Goal: Task Accomplishment & Management: Manage account settings

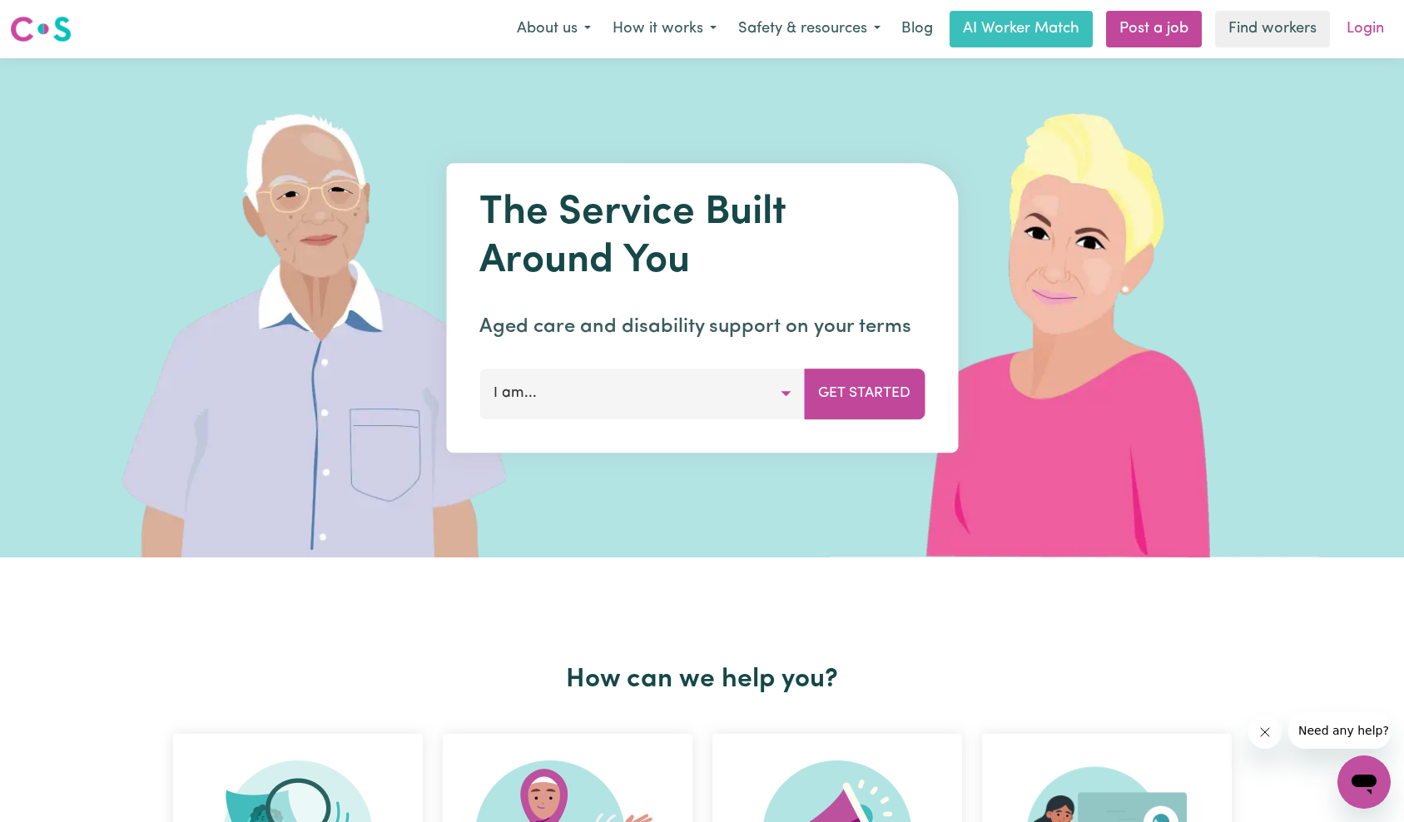
click at [1379, 20] on link "Login" at bounding box center [1364, 29] width 57 height 37
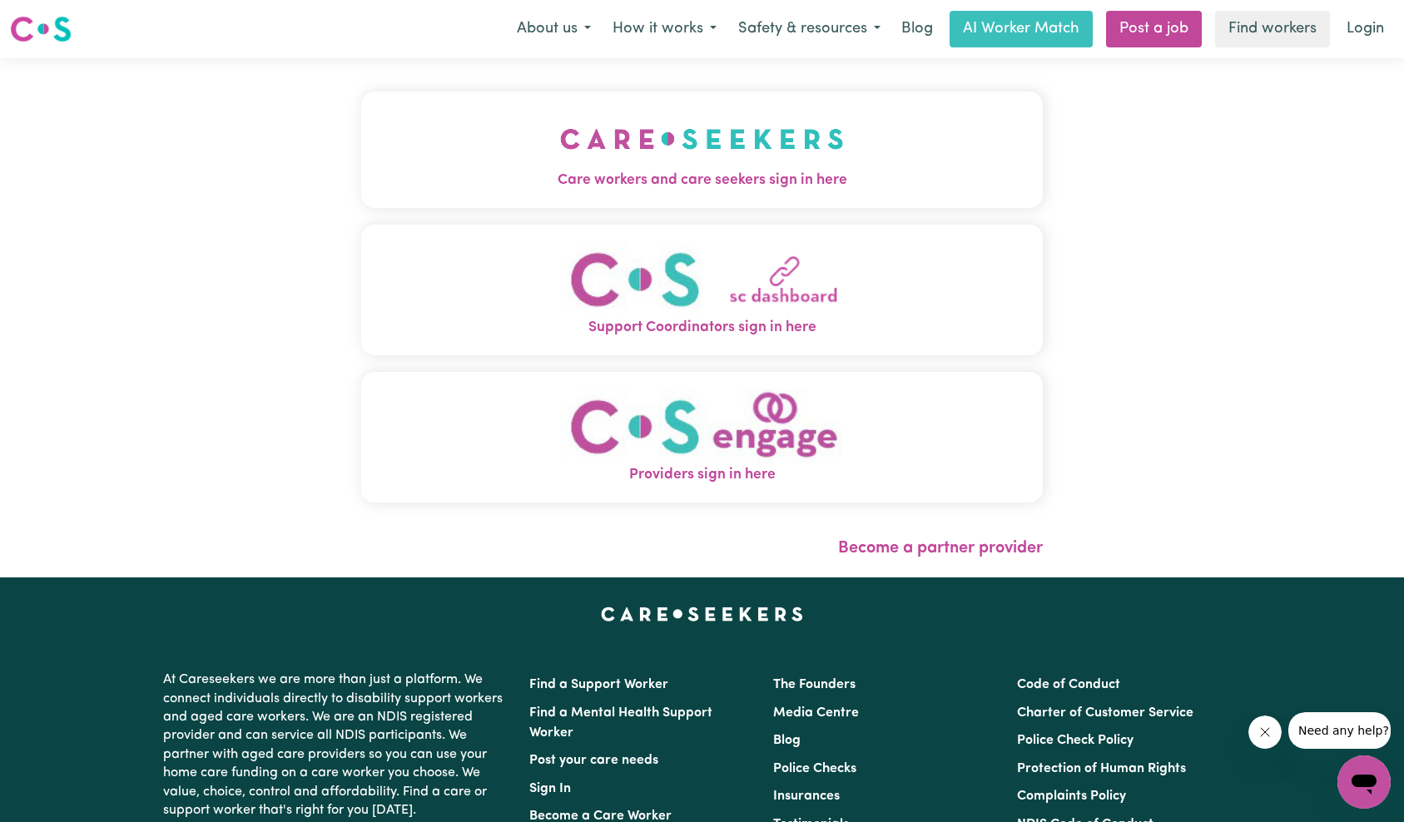
click at [560, 166] on img "Care workers and care seekers sign in here" at bounding box center [702, 139] width 284 height 62
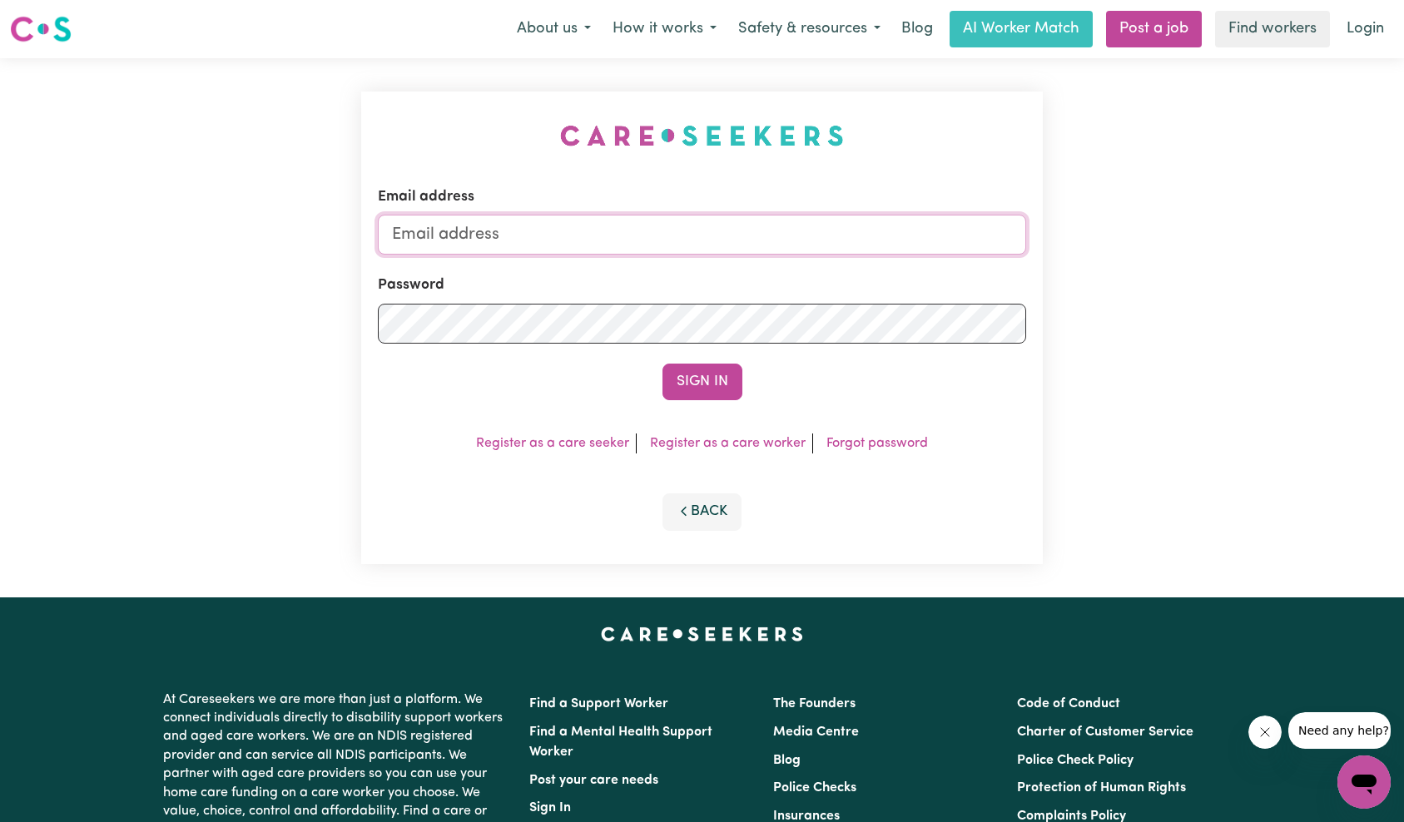
click at [681, 235] on input "Email address" at bounding box center [702, 235] width 649 height 40
type input "[EMAIL_ADDRESS][DOMAIN_NAME]"
click at [803, 391] on div "Sign In" at bounding box center [702, 382] width 649 height 37
click at [709, 377] on button "Sign In" at bounding box center [702, 382] width 80 height 37
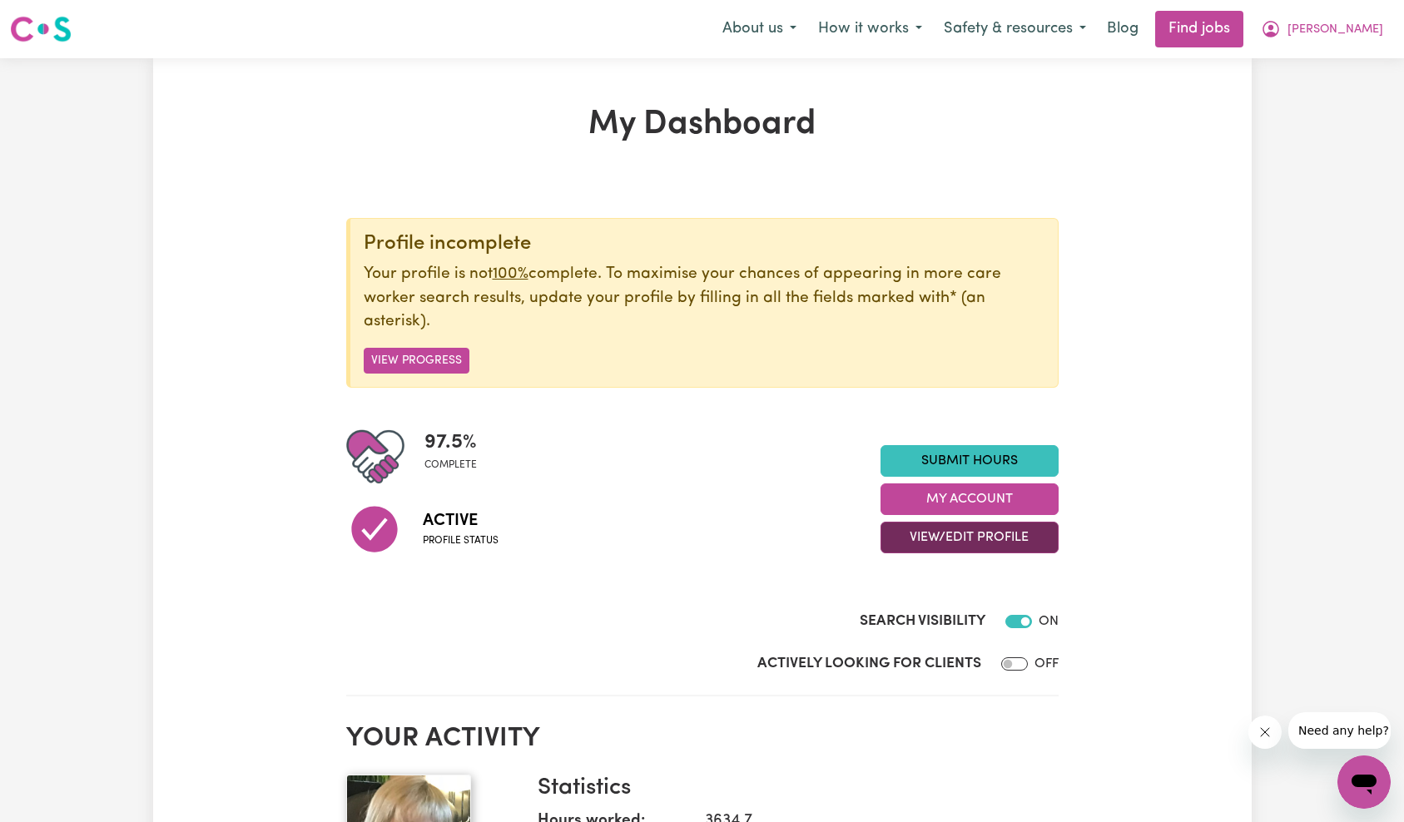
click at [951, 528] on button "View/Edit Profile" at bounding box center [969, 538] width 178 height 32
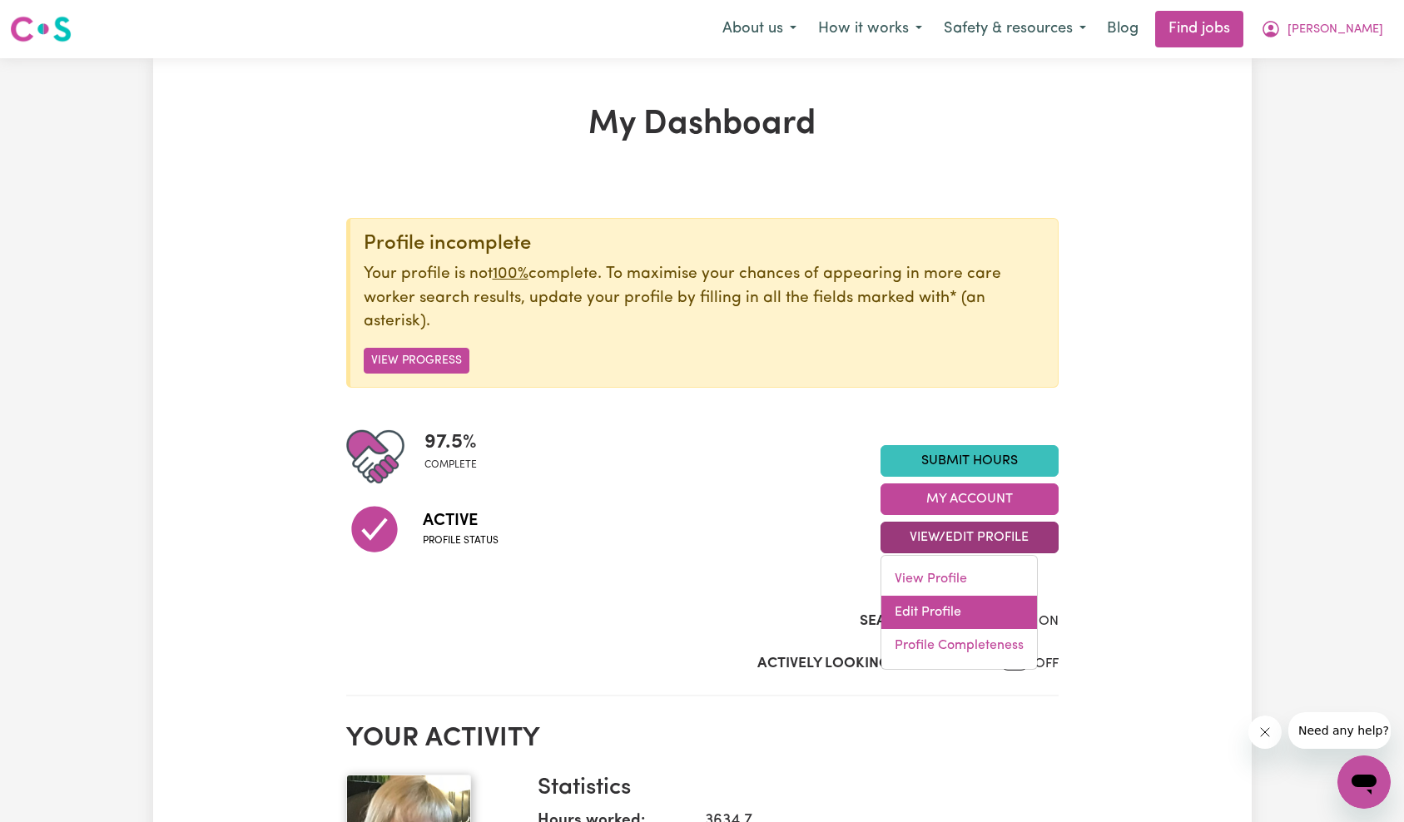
click at [952, 614] on link "Edit Profile" at bounding box center [959, 612] width 156 height 33
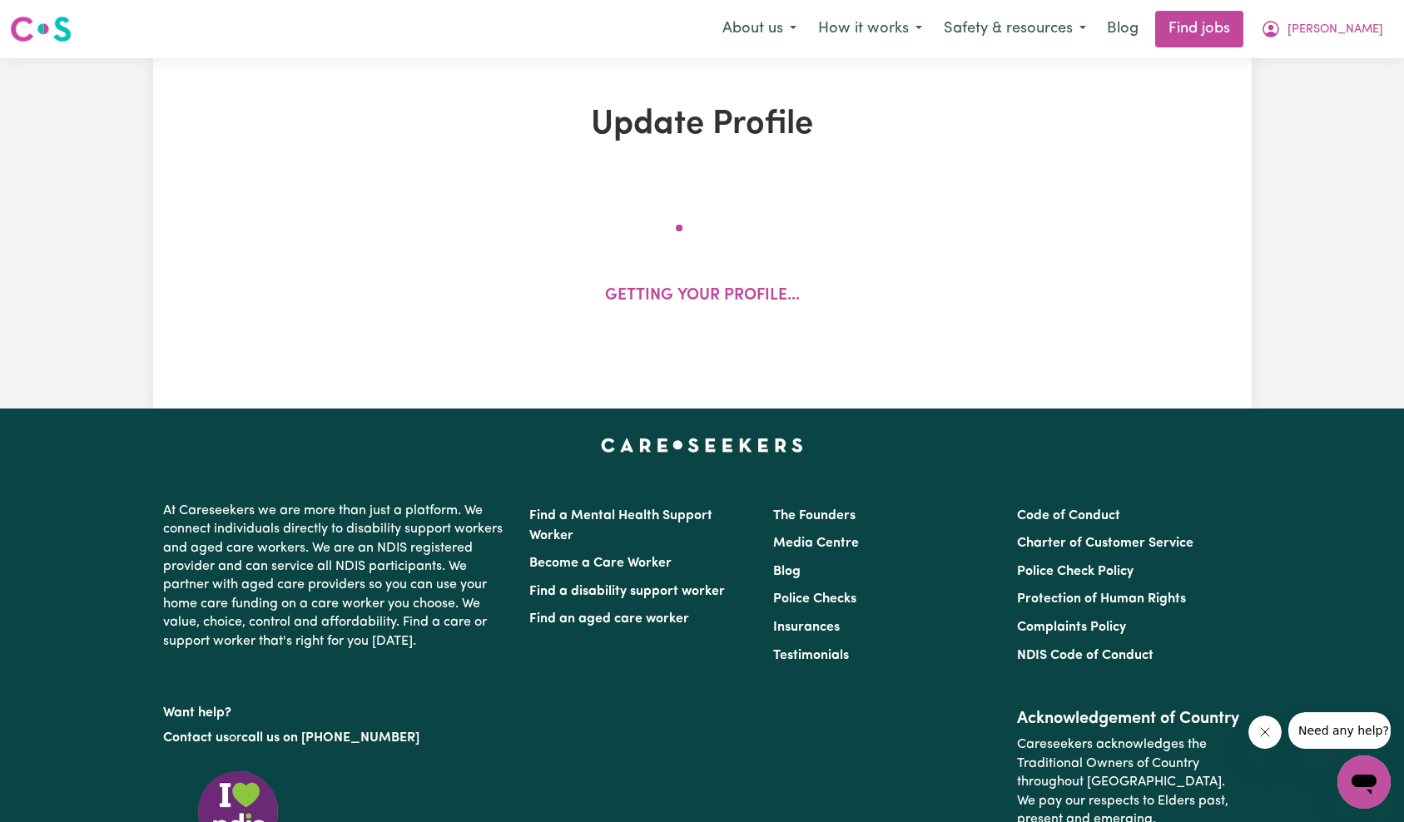
select select "[DEMOGRAPHIC_DATA]"
select select "[DEMOGRAPHIC_DATA] Citizen"
select select "Studying a healthcare related degree or qualification"
select select "55"
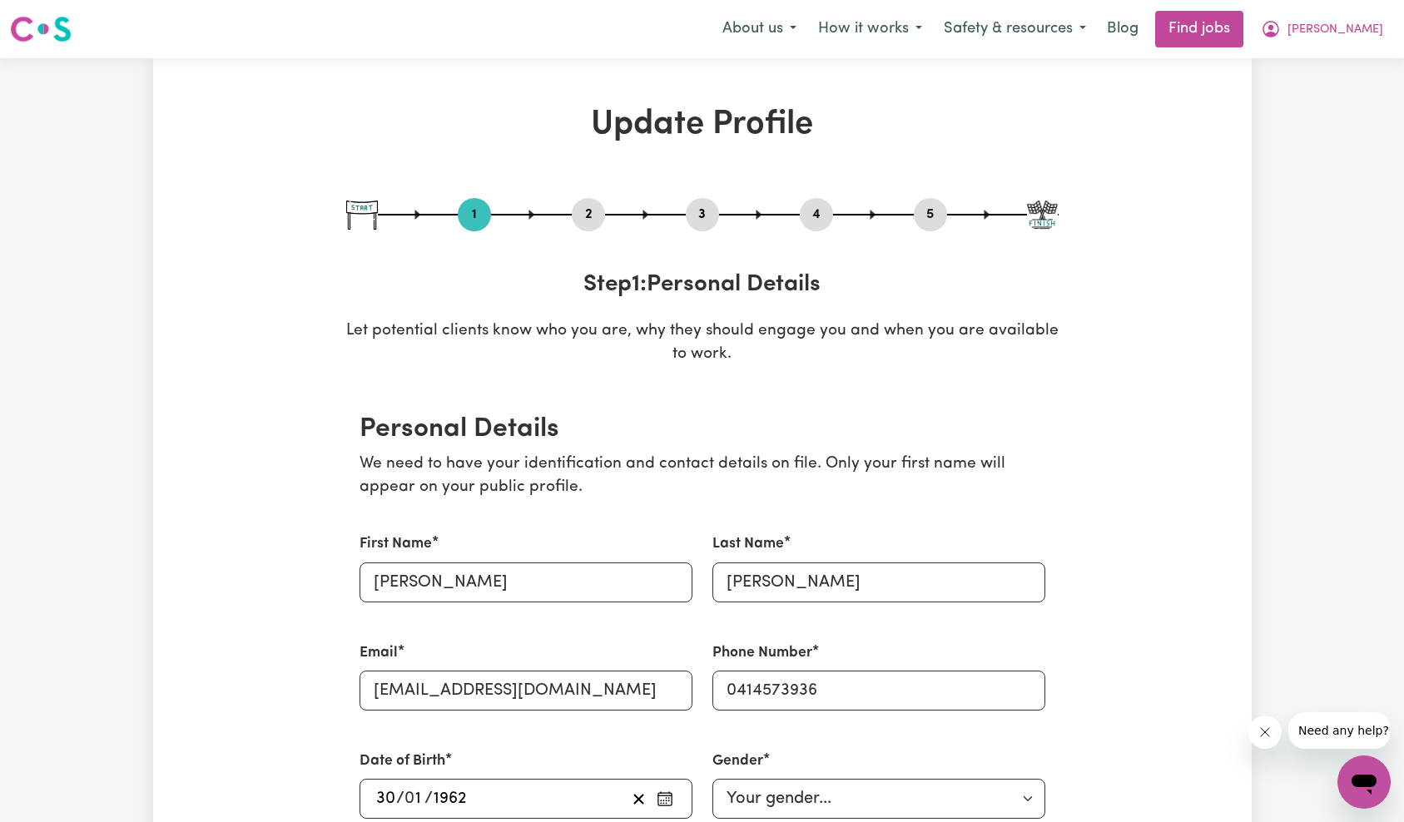
click at [580, 202] on div "2" at bounding box center [588, 214] width 33 height 33
click at [587, 216] on button "2" at bounding box center [588, 215] width 33 height 22
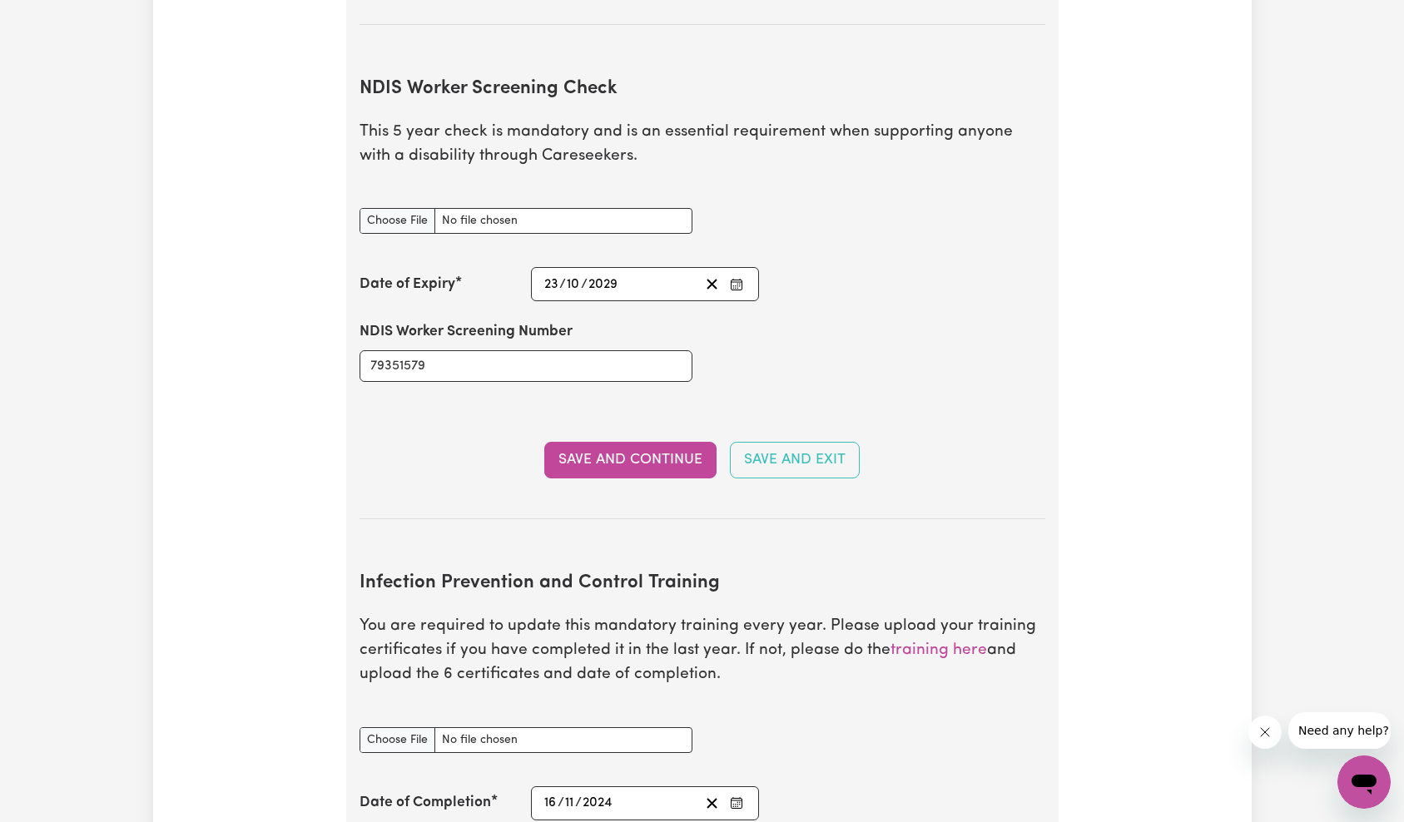
scroll to position [2056, 0]
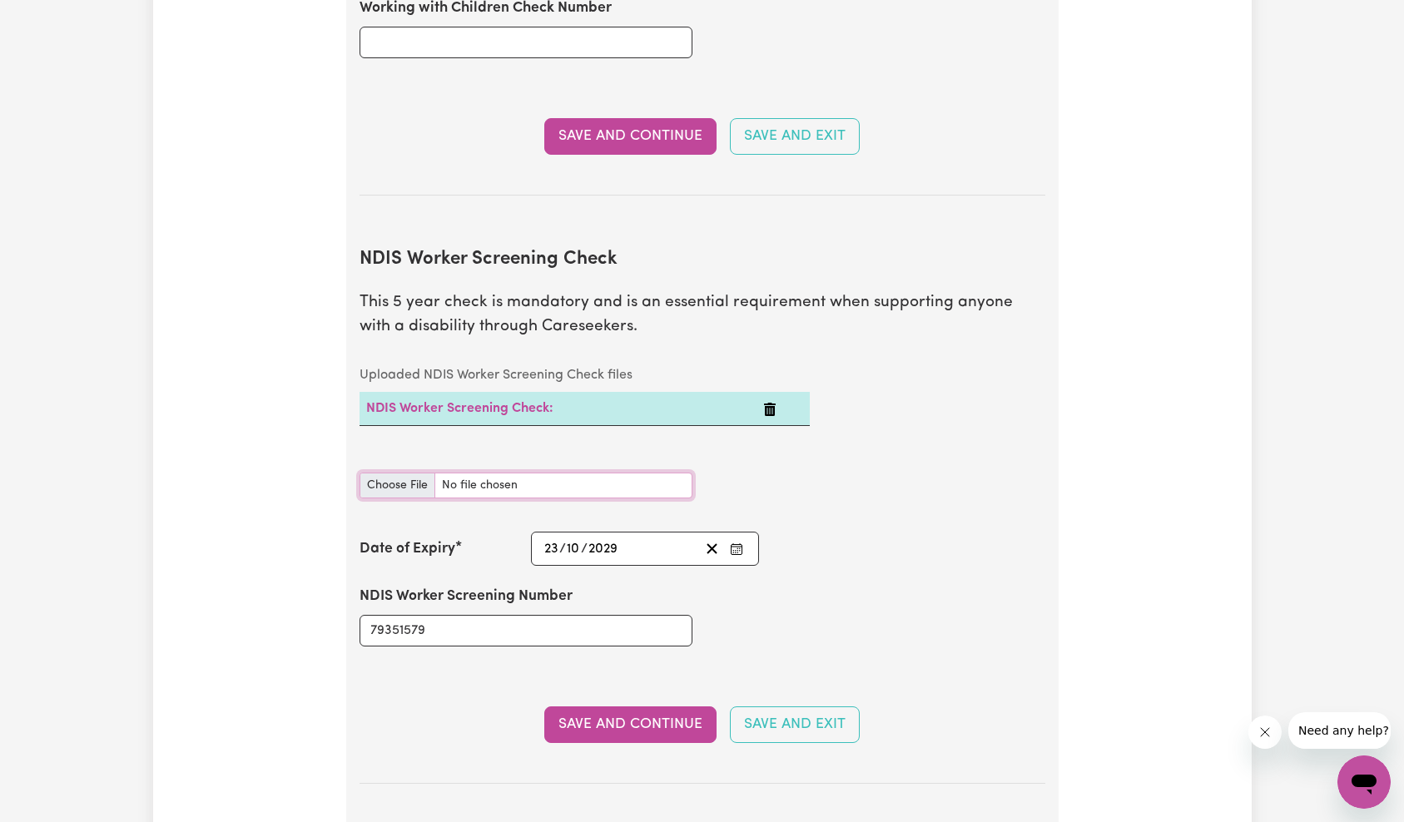
click at [578, 473] on input "NDIS Worker Screening Check document" at bounding box center [525, 486] width 333 height 26
type input "C:\fakepath\ndis.jpg"
drag, startPoint x: 663, startPoint y: 698, endPoint x: 724, endPoint y: 645, distance: 80.8
click at [663, 706] on button "Save and Continue" at bounding box center [630, 724] width 172 height 37
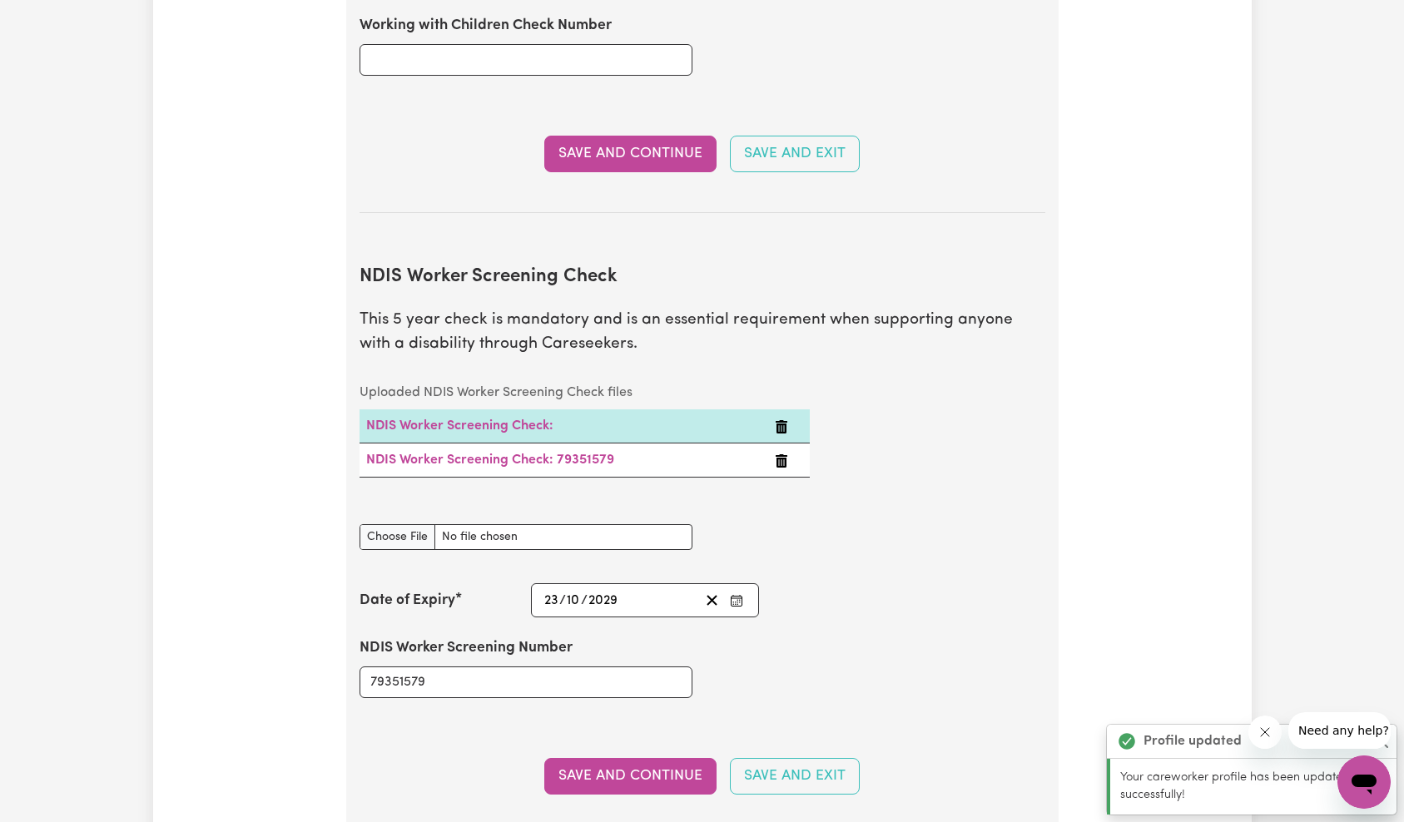
scroll to position [2049, 0]
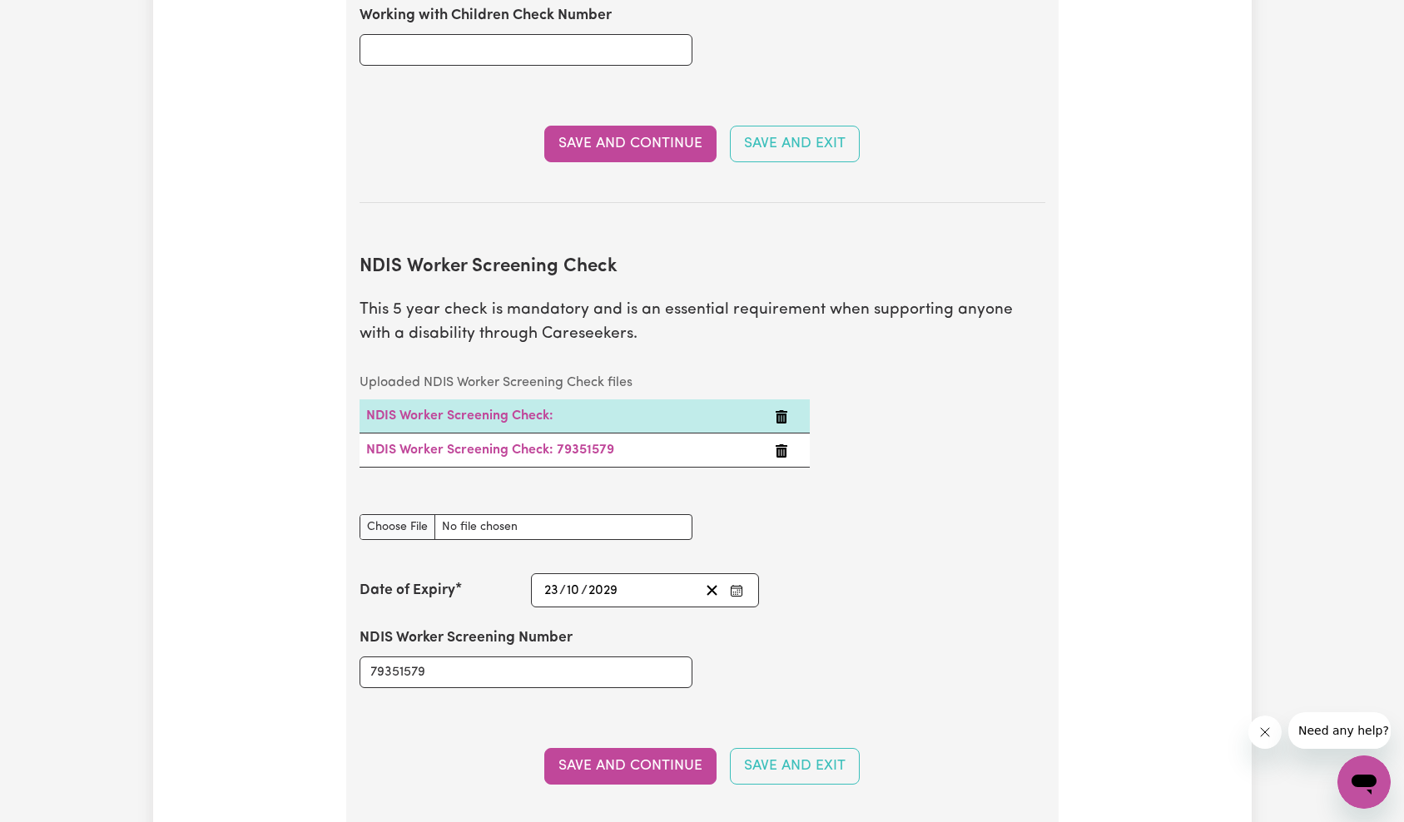
click at [775, 410] on icon "Delete NDIS Worker Screening Check:" at bounding box center [781, 416] width 13 height 13
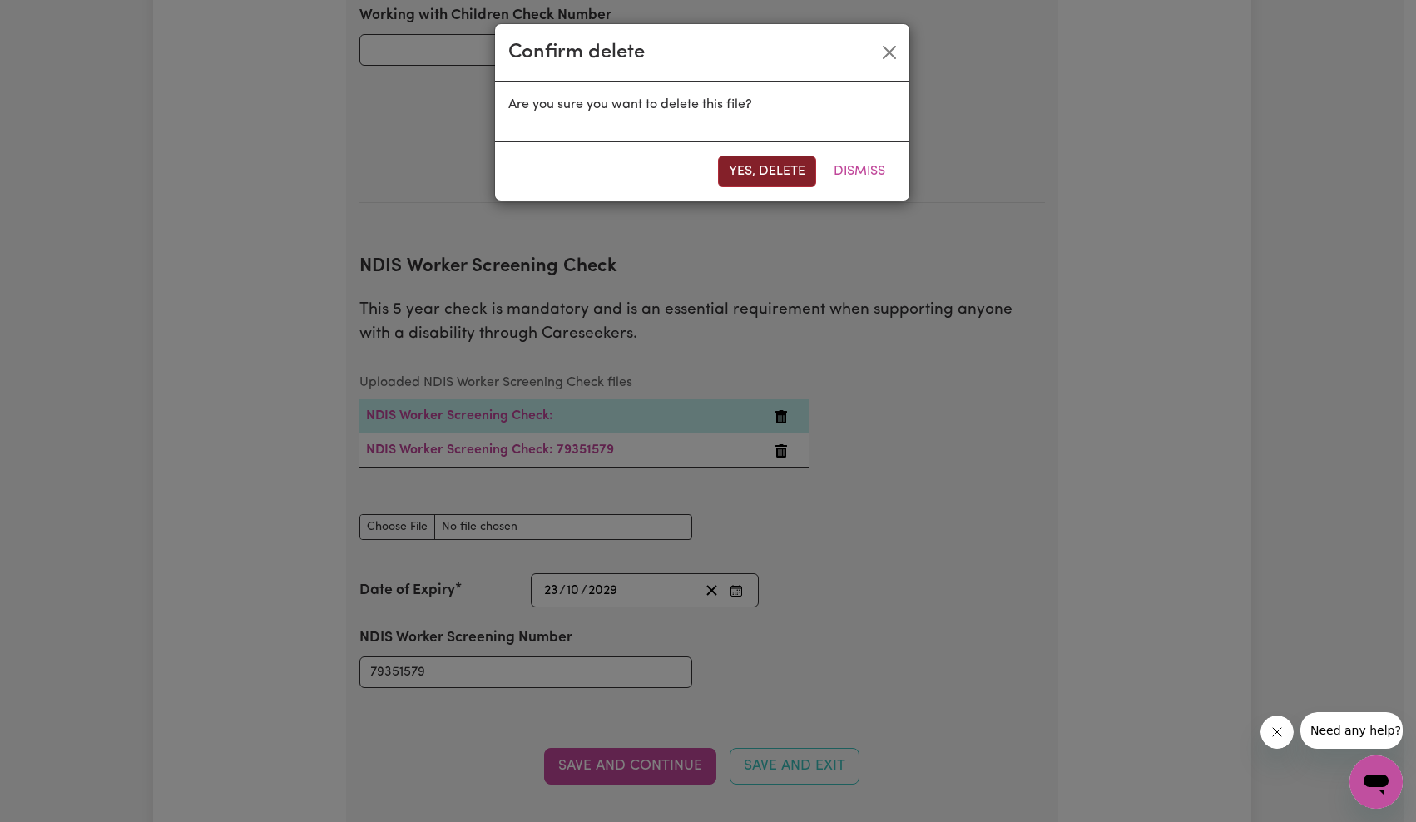
click at [754, 164] on button "Yes, delete" at bounding box center [767, 172] width 98 height 32
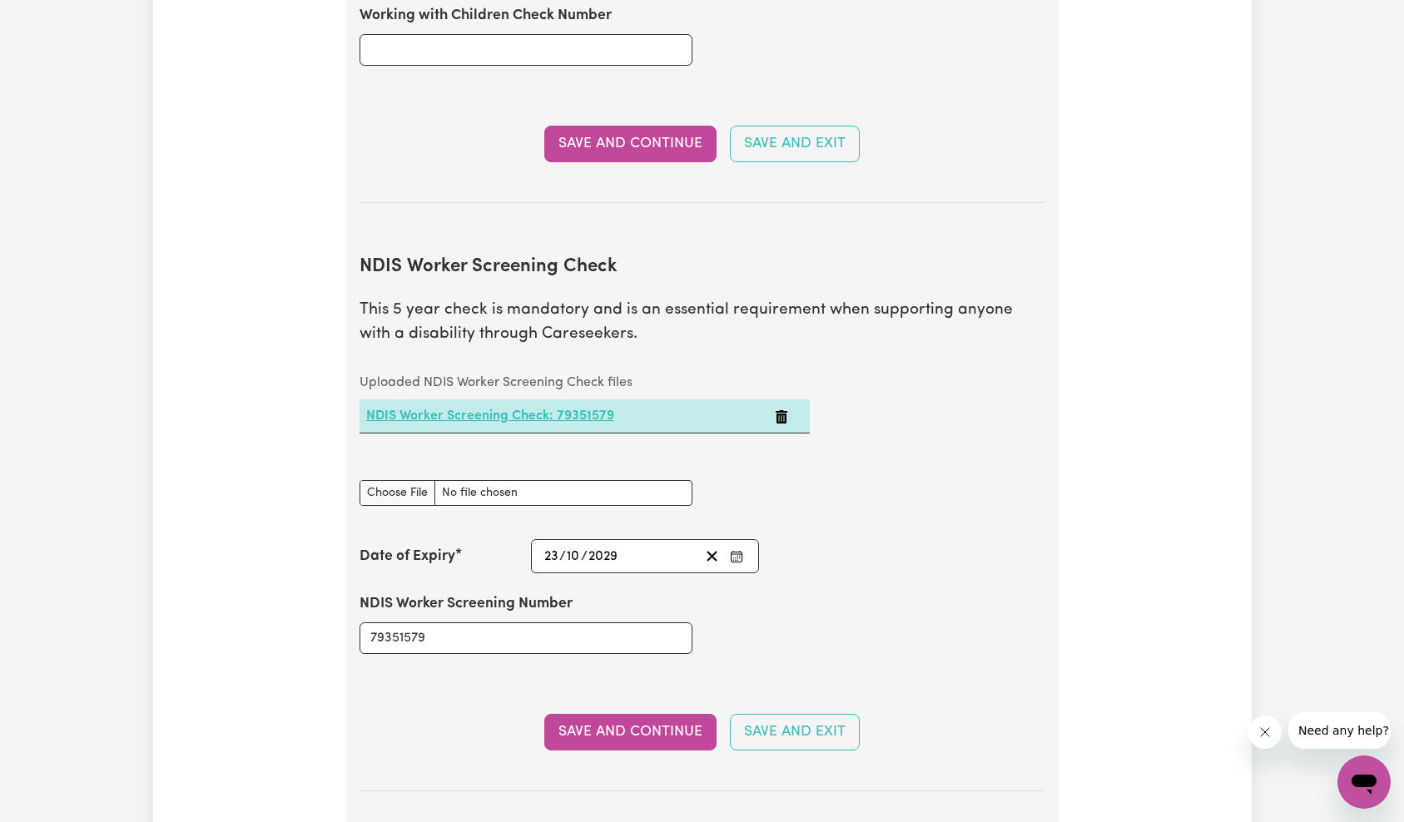
click at [579, 409] on link "NDIS Worker Screening Check: 79351579" at bounding box center [490, 415] width 248 height 13
